Goal: Transaction & Acquisition: Purchase product/service

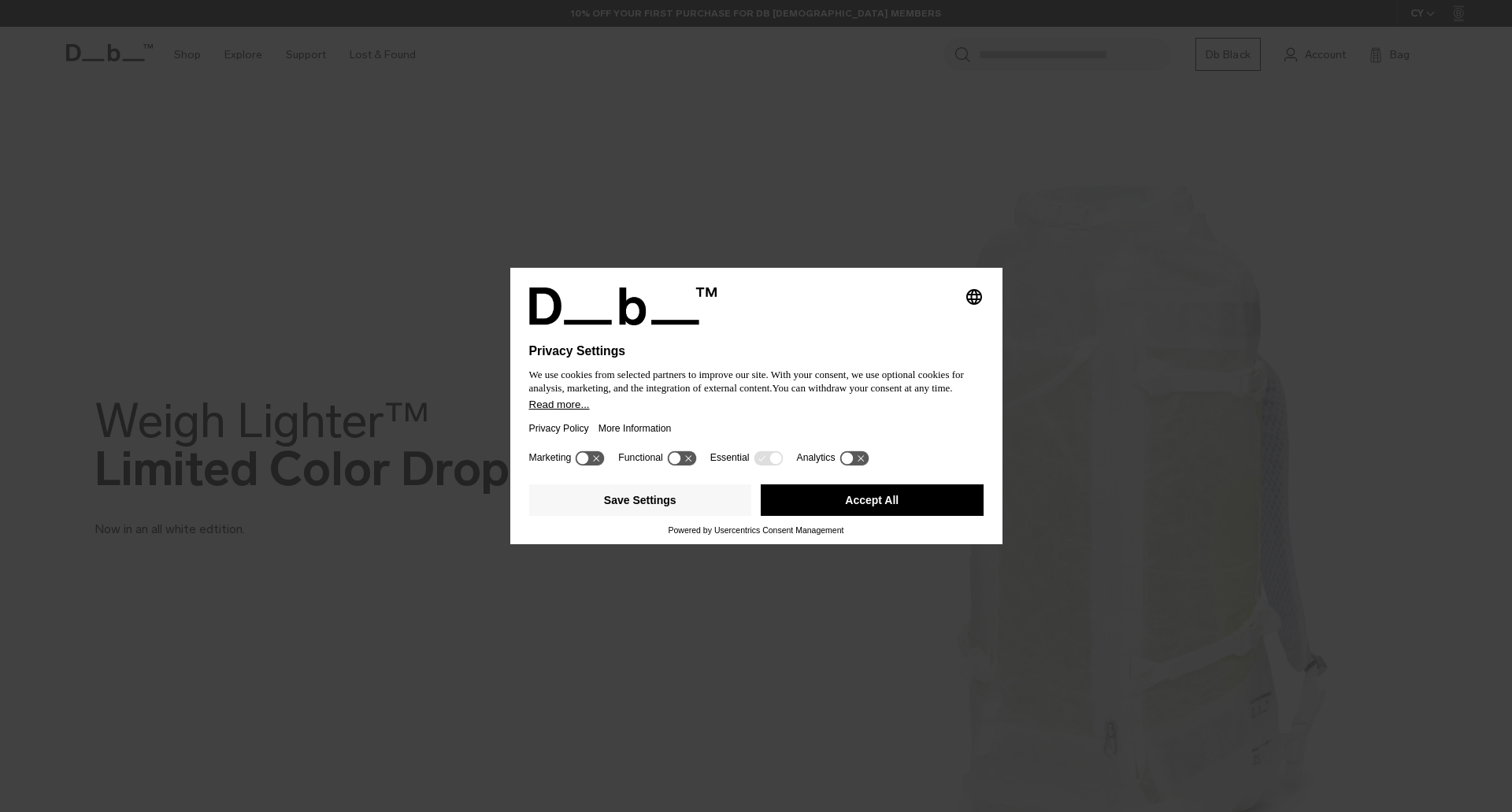
click at [842, 500] on button "Accept All" at bounding box center [873, 500] width 223 height 32
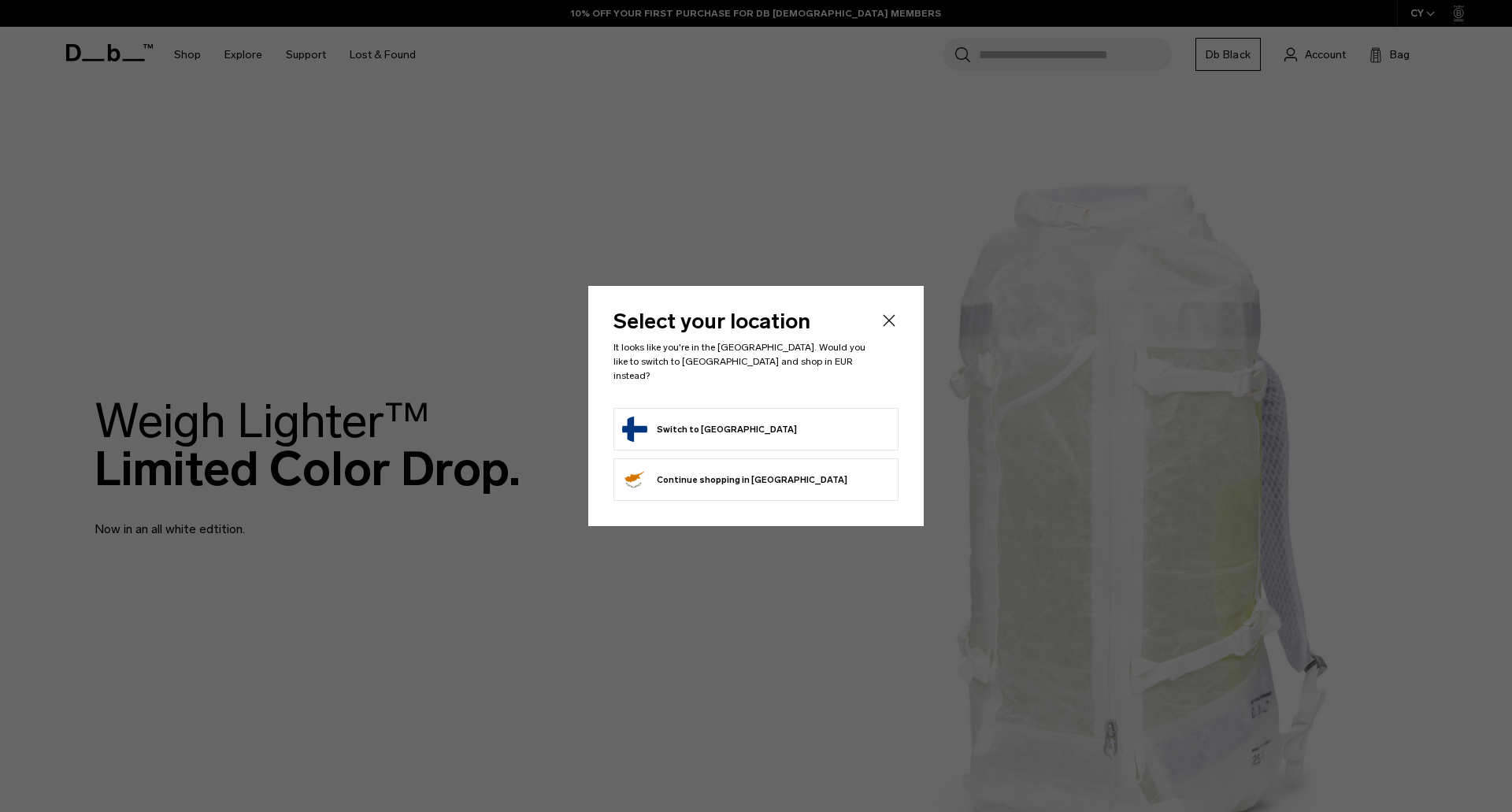
click at [701, 417] on button "Switch to Finland" at bounding box center [710, 430] width 175 height 26
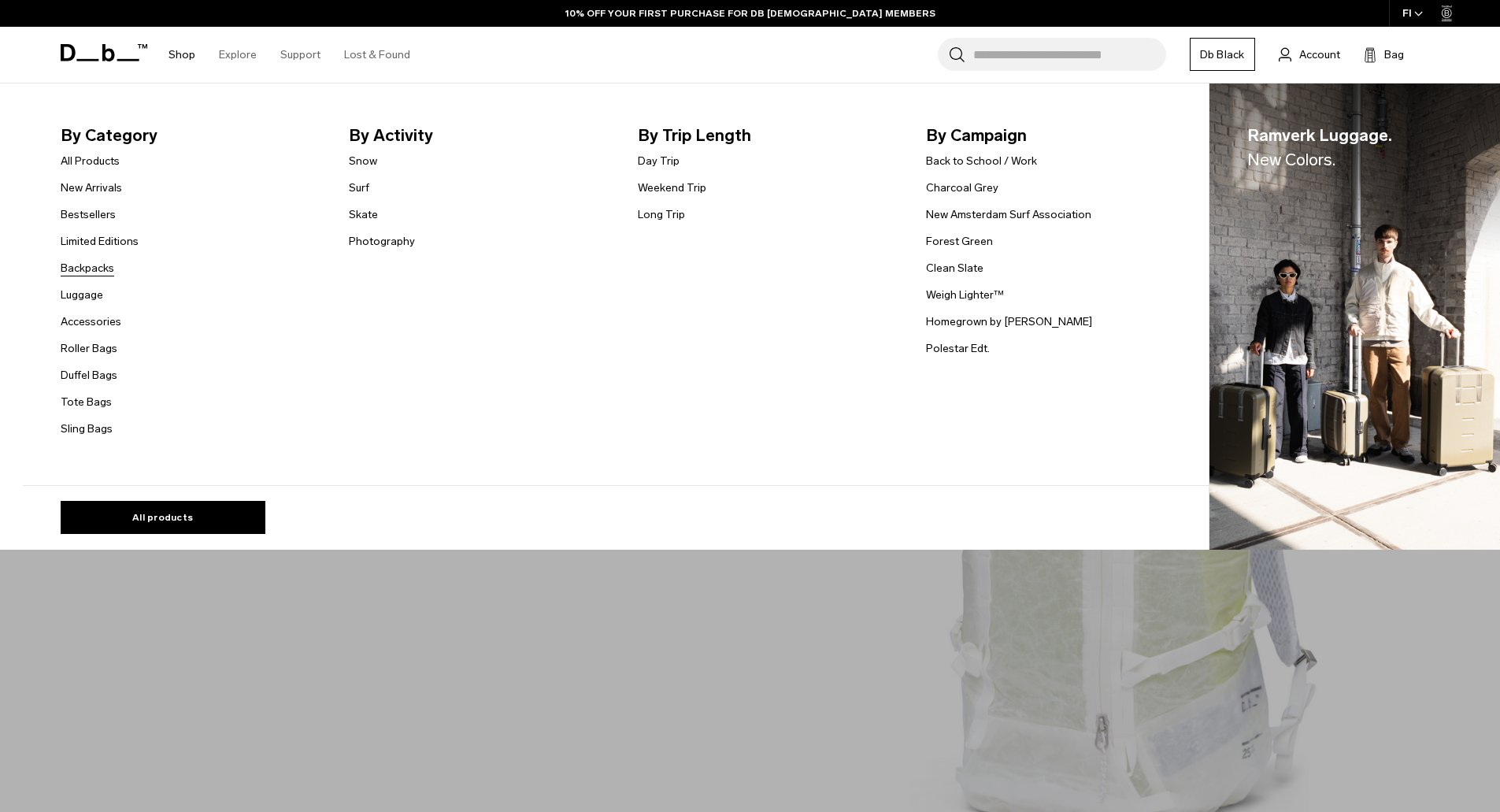
click at [99, 273] on link "Backpacks" at bounding box center [87, 268] width 53 height 17
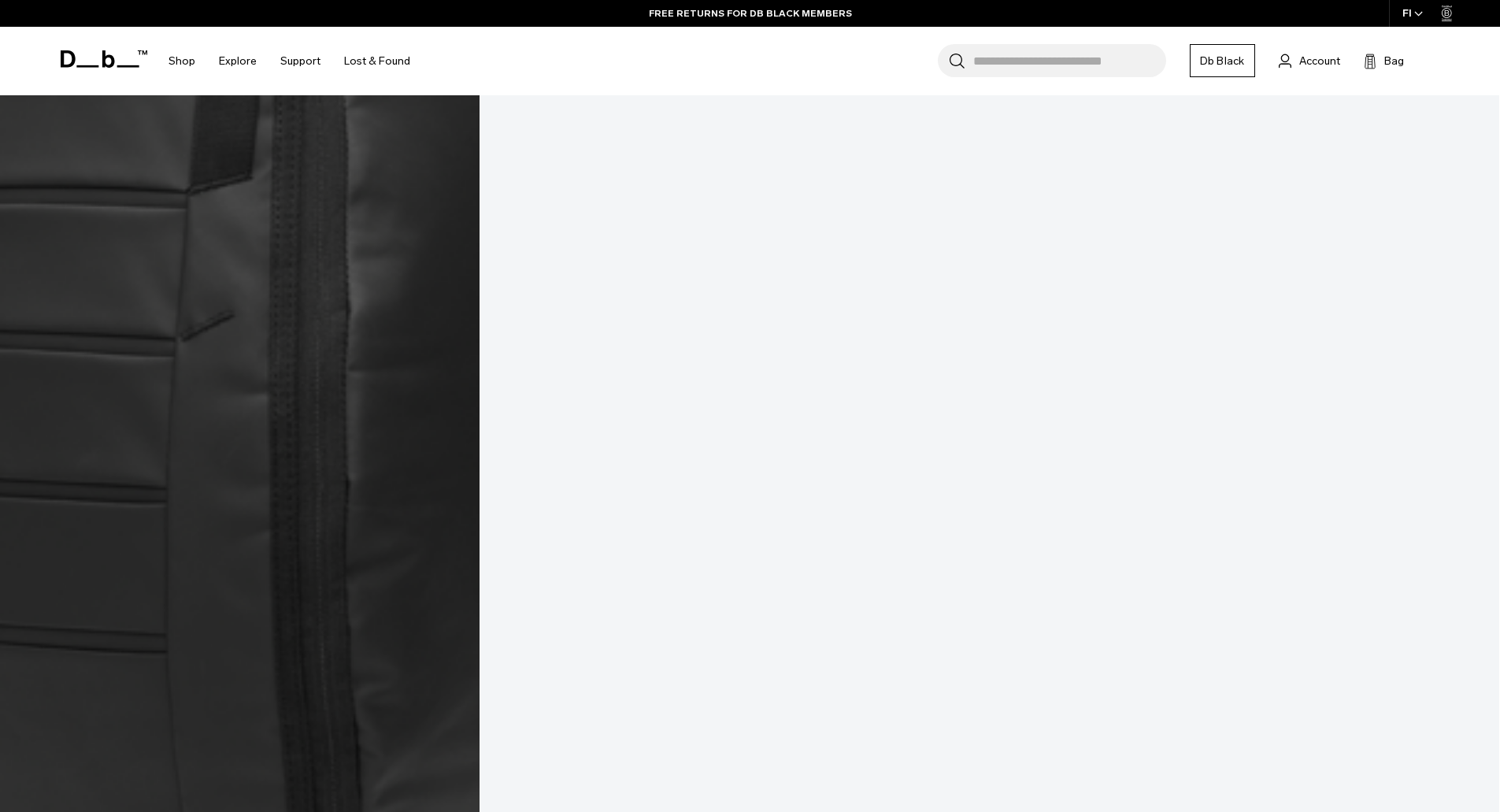
scroll to position [3070, 0]
